Goal: Book appointment/travel/reservation

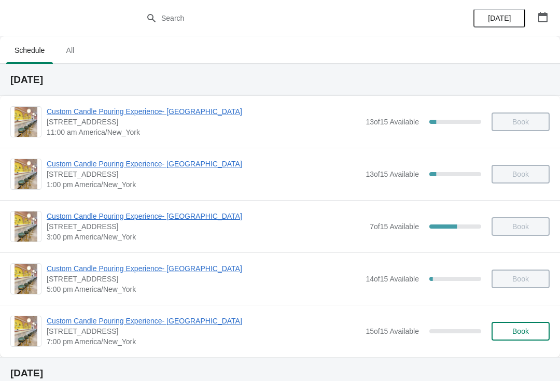
click at [109, 319] on span "Custom Candle Pouring Experience- [GEOGRAPHIC_DATA]" at bounding box center [204, 321] width 314 height 10
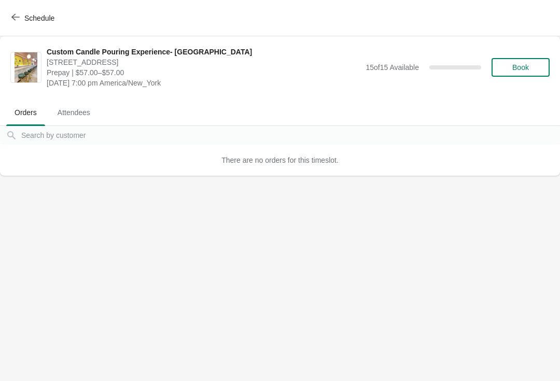
click at [523, 74] on button "Book" at bounding box center [521, 67] width 58 height 19
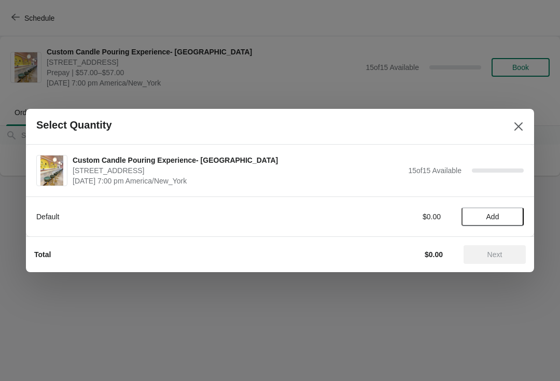
click at [494, 213] on span "Add" at bounding box center [492, 217] width 13 height 8
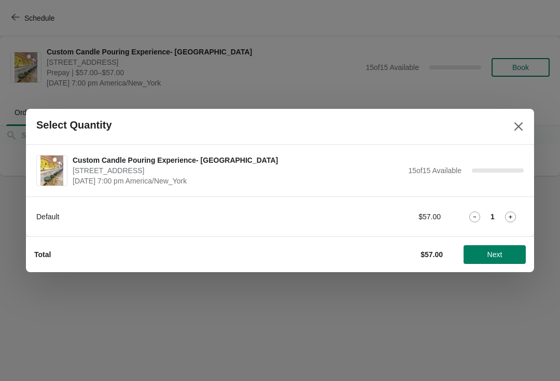
click at [499, 212] on div "1" at bounding box center [493, 217] width 62 height 11
click at [506, 222] on icon at bounding box center [510, 217] width 11 height 11
click at [505, 259] on button "Next" at bounding box center [495, 254] width 62 height 19
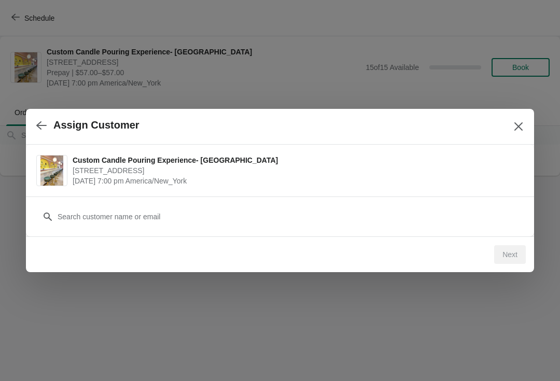
click at [91, 231] on div "Customer" at bounding box center [280, 217] width 508 height 40
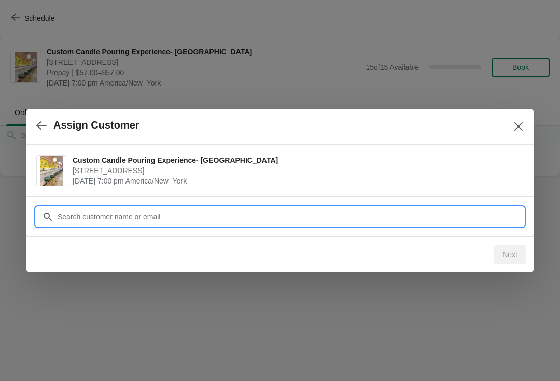
click at [81, 222] on input "Customer" at bounding box center [290, 216] width 467 height 19
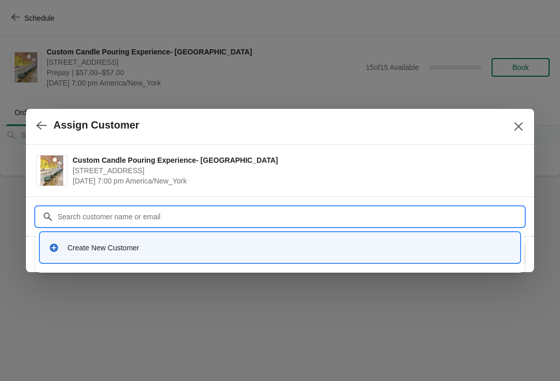
click at [82, 244] on div "Create New Customer" at bounding box center [289, 248] width 444 height 10
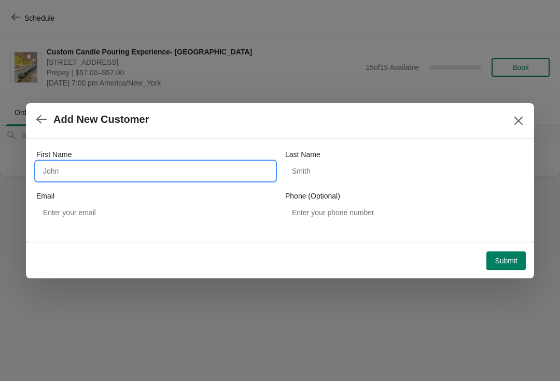
click at [72, 173] on input "First Name" at bounding box center [155, 171] width 239 height 19
type input "X"
type input "[PERSON_NAME]"
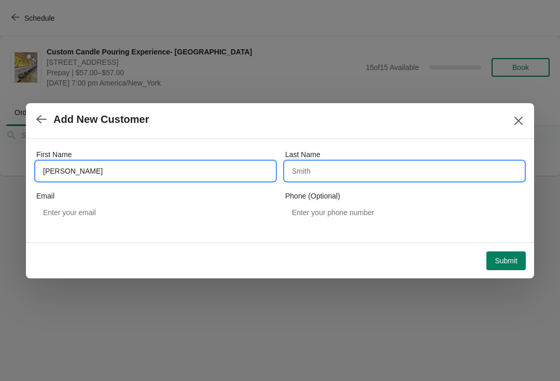
click at [356, 166] on input "Last Name" at bounding box center [404, 171] width 239 height 19
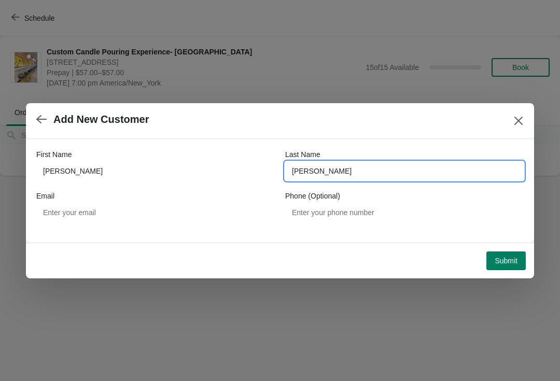
type input "[PERSON_NAME]"
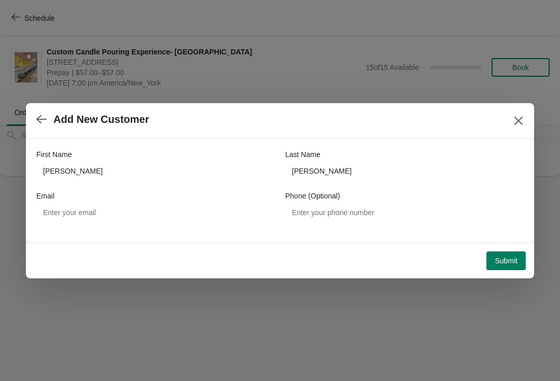
click at [509, 259] on span "Submit" at bounding box center [506, 261] width 23 height 8
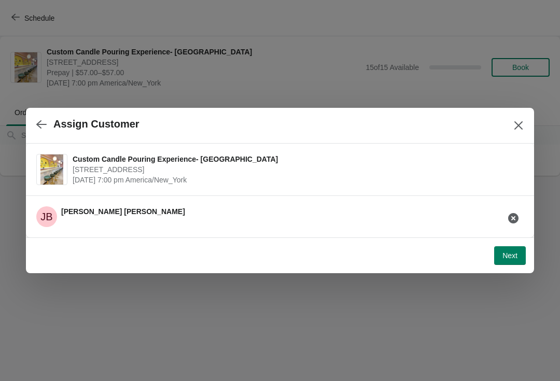
click at [506, 256] on span "Next" at bounding box center [509, 256] width 15 height 8
select select "Friend"
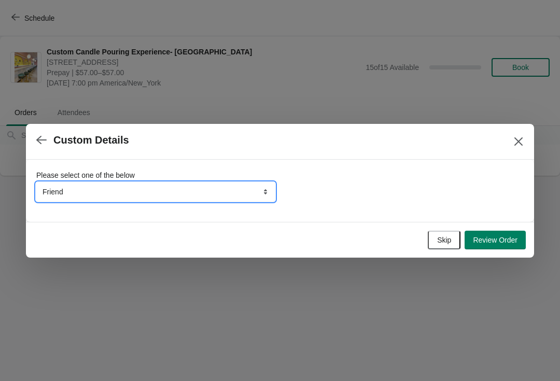
click at [119, 194] on select "Friend Instagram TikTok Yelp Walk-by Attended an event Google Other" at bounding box center [155, 192] width 239 height 19
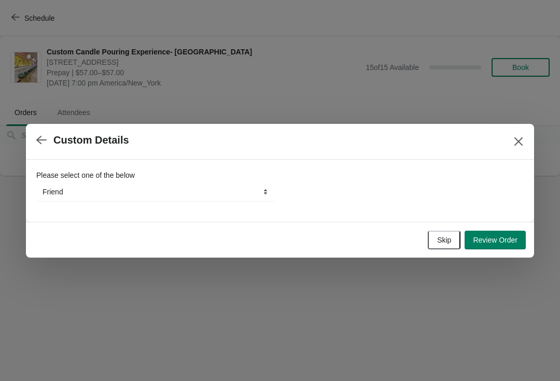
click at [501, 245] on button "Review Order" at bounding box center [495, 240] width 61 height 19
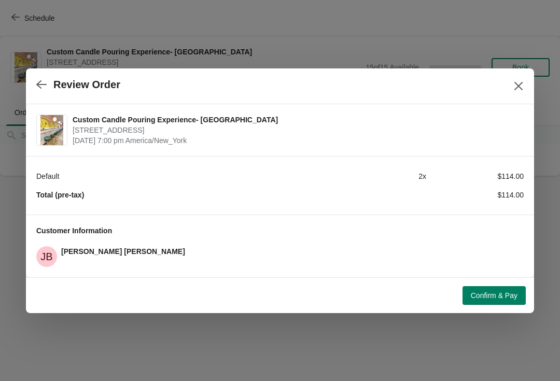
click at [487, 302] on button "Confirm & Pay" at bounding box center [494, 295] width 63 height 19
